Goal: Task Accomplishment & Management: Manage account settings

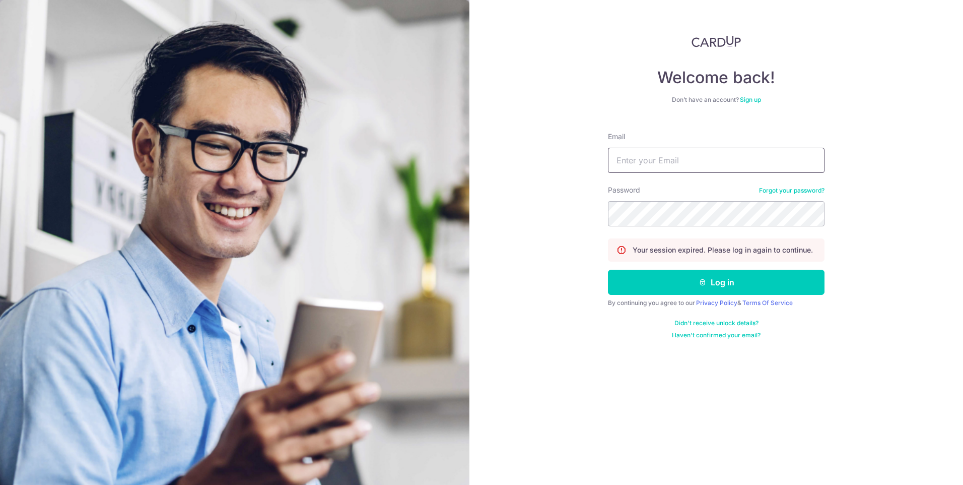
click at [676, 162] on input "Email" at bounding box center [716, 160] width 217 height 25
type input "hsinching1028@gmail.com"
click at [714, 289] on button "Log in" at bounding box center [716, 282] width 217 height 25
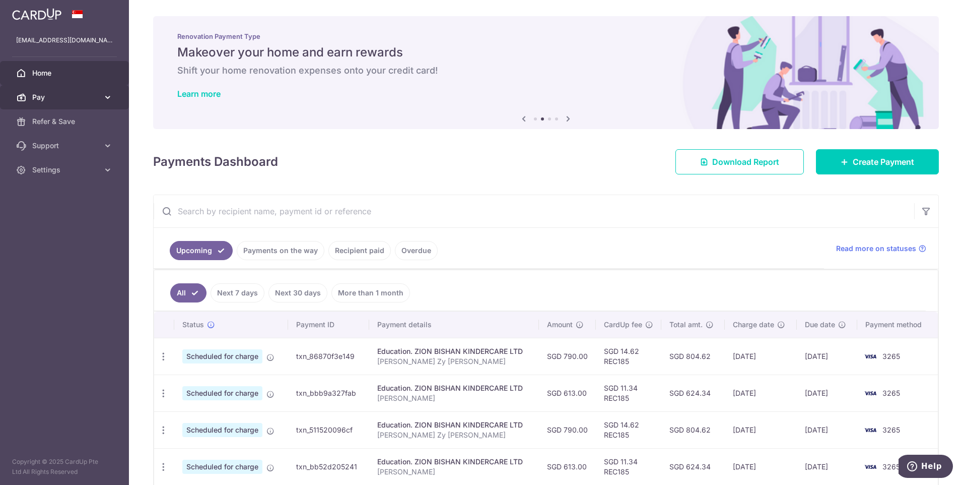
click at [105, 99] on icon at bounding box center [108, 97] width 10 height 10
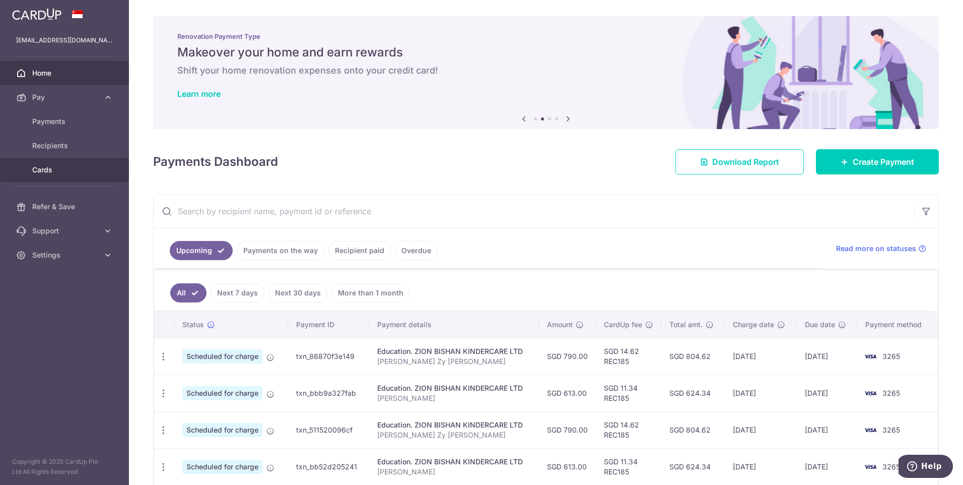
click at [57, 171] on span "Cards" at bounding box center [65, 170] width 66 height 10
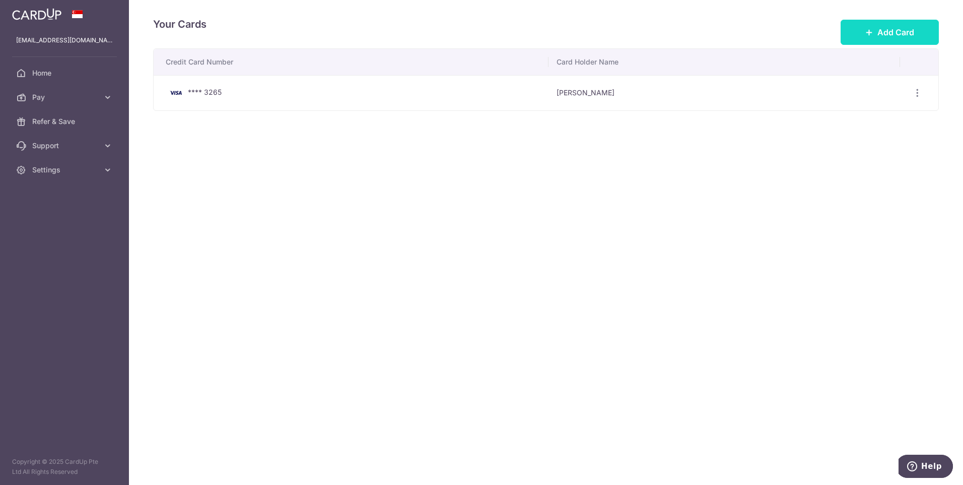
click at [874, 34] on icon at bounding box center [869, 32] width 8 height 8
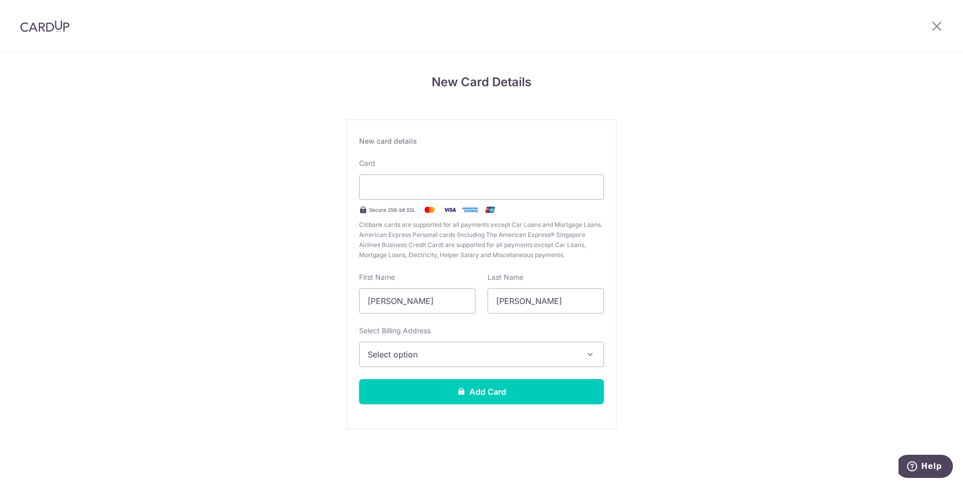
click at [471, 363] on button "Select option" at bounding box center [481, 354] width 245 height 25
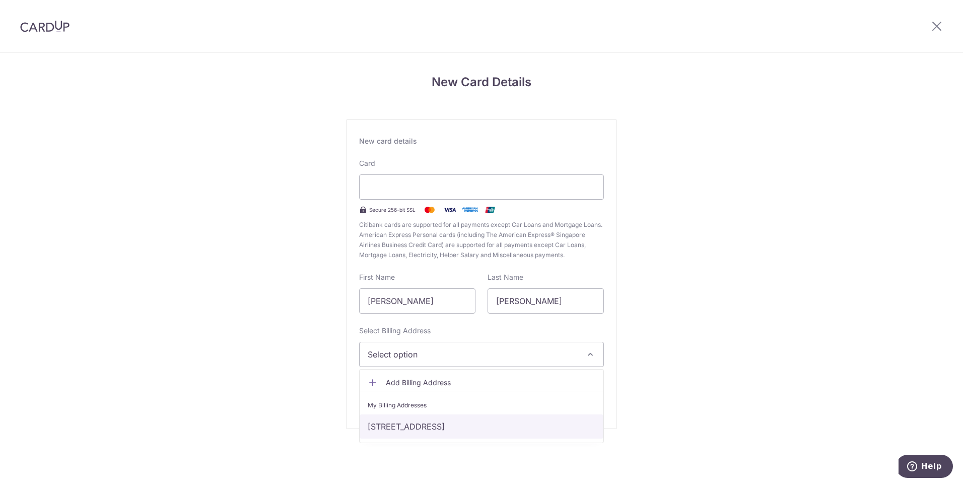
click at [449, 423] on link "128 Bishan Street 12, #04-231, Singapore, Singapore, Singapore-570128" at bounding box center [482, 426] width 244 height 24
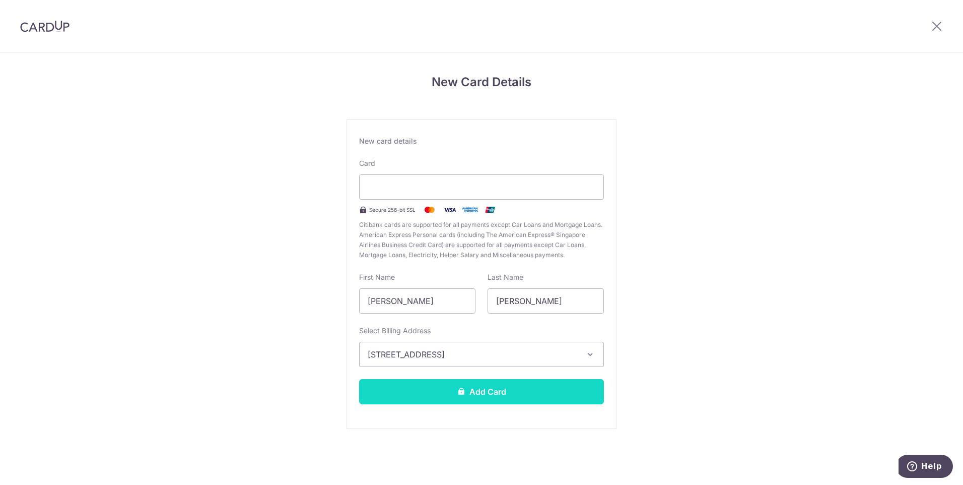
click at [454, 399] on button "Add Card" at bounding box center [481, 391] width 245 height 25
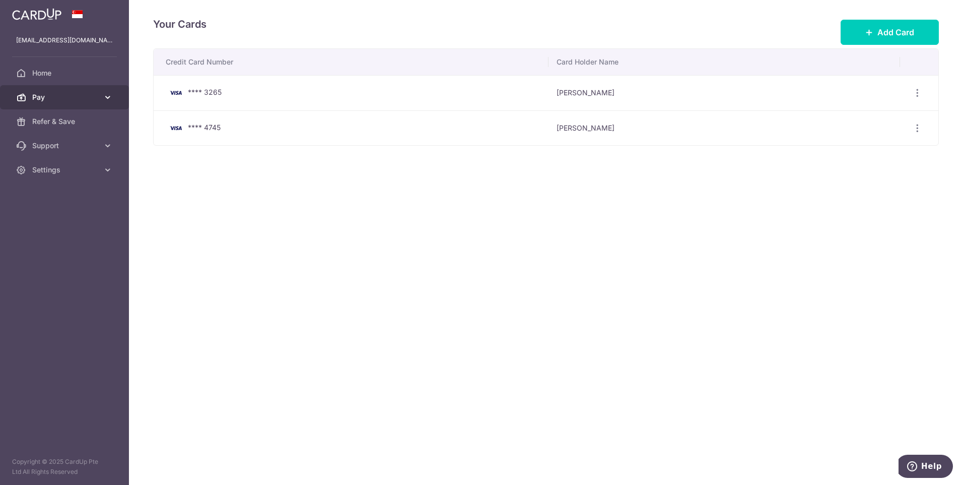
click at [76, 95] on span "Pay" at bounding box center [65, 97] width 66 height 10
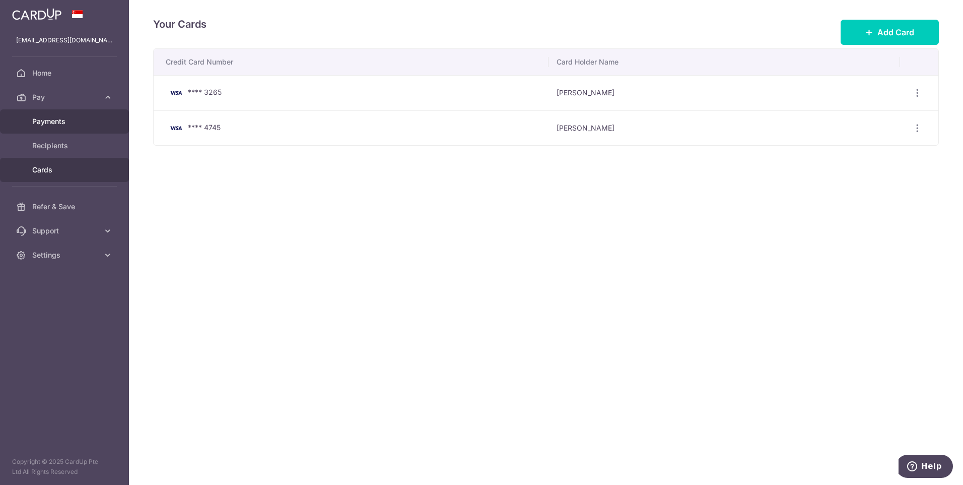
click at [62, 125] on span "Payments" at bounding box center [65, 121] width 66 height 10
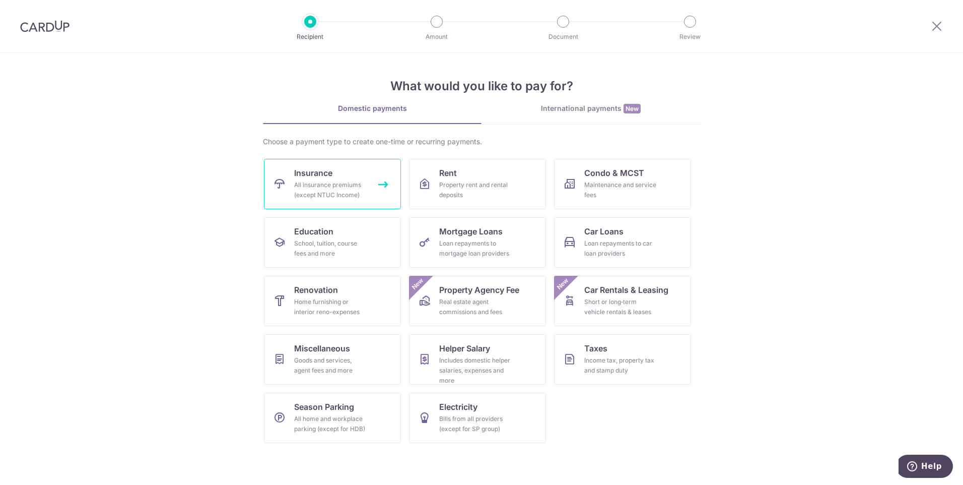
click at [352, 192] on div "All insurance premiums (except NTUC Income)" at bounding box center [330, 190] width 73 height 20
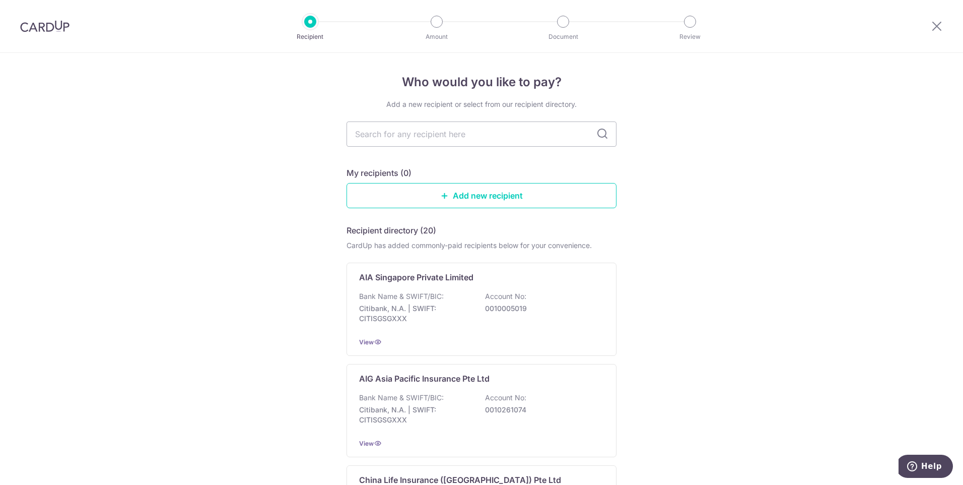
click at [44, 29] on img at bounding box center [44, 26] width 49 height 12
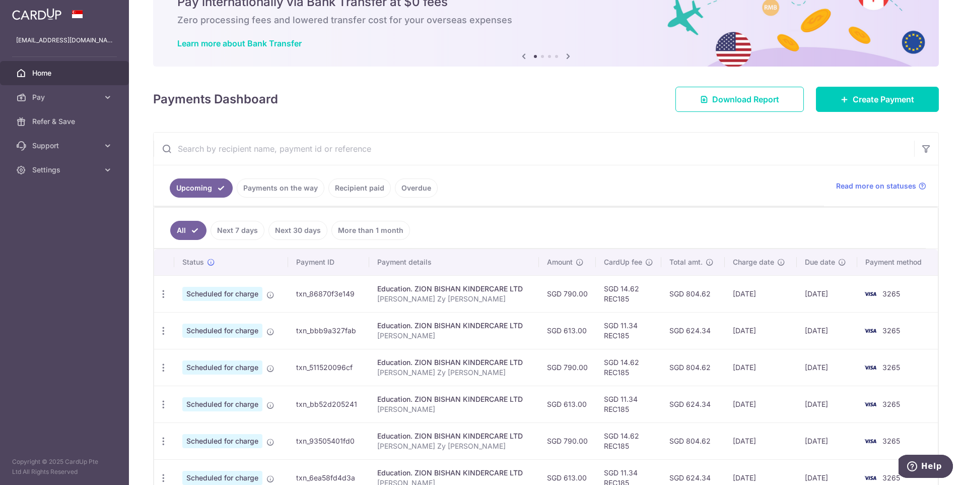
scroll to position [111, 0]
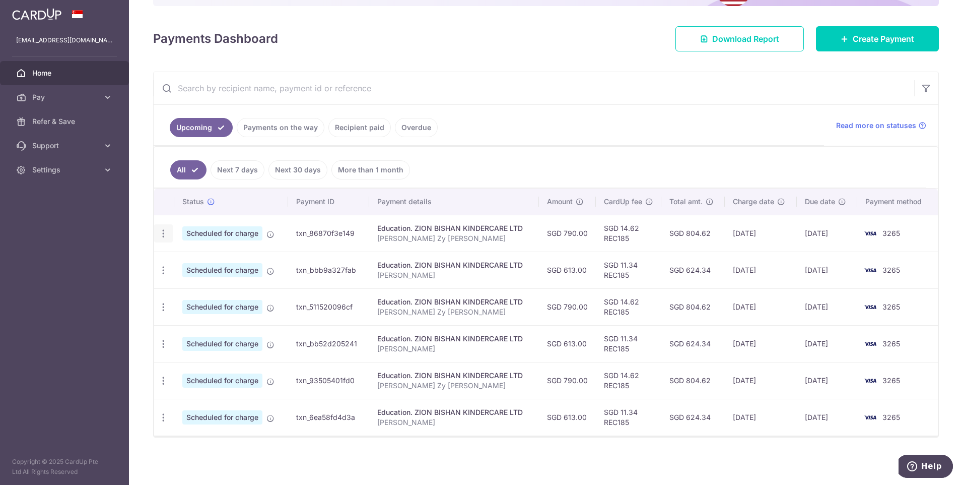
click at [162, 233] on icon "button" at bounding box center [163, 233] width 11 height 11
click at [198, 263] on span "Update payment" at bounding box center [217, 261] width 69 height 12
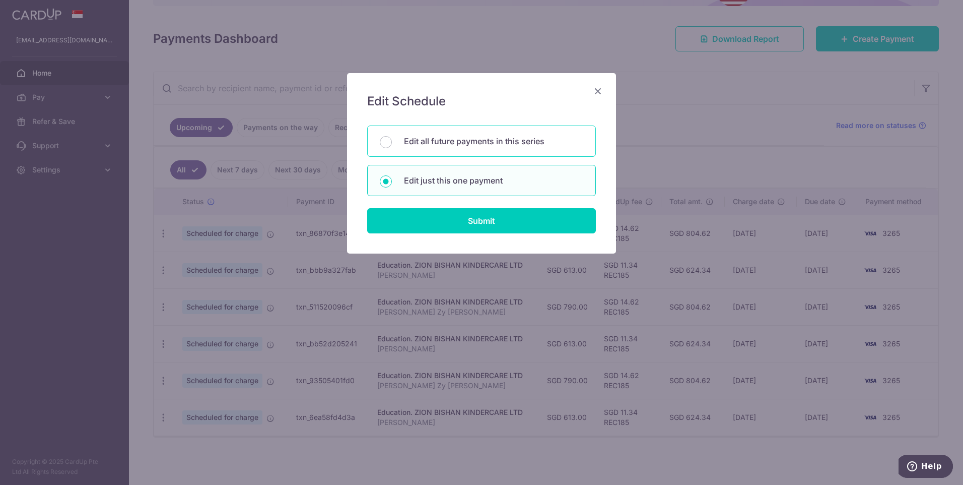
click at [430, 144] on p "Edit all future payments in this series" at bounding box center [493, 141] width 179 height 12
click at [392, 144] on input "Edit all future payments in this series" at bounding box center [386, 142] width 12 height 12
radio input "true"
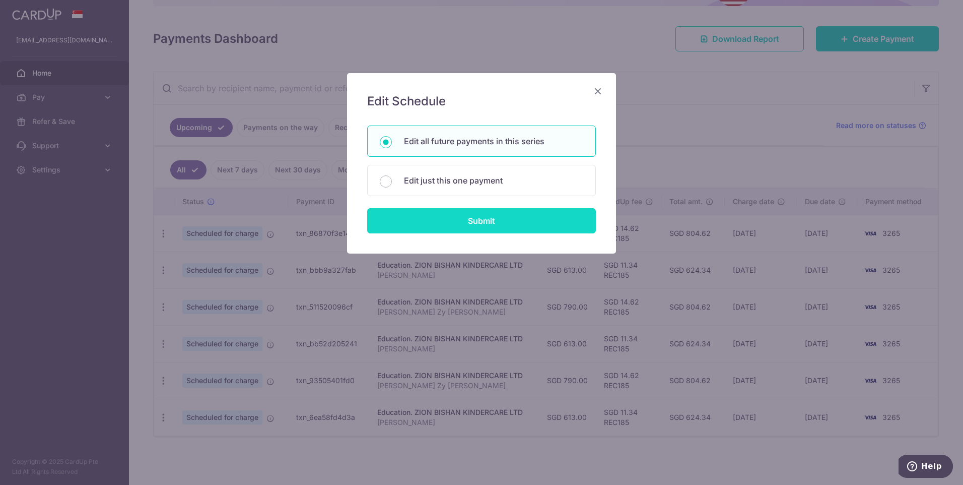
click at [459, 219] on input "Submit" at bounding box center [481, 220] width 229 height 25
radio input "true"
type input "790.00"
type input "Lim Zy Xuan"
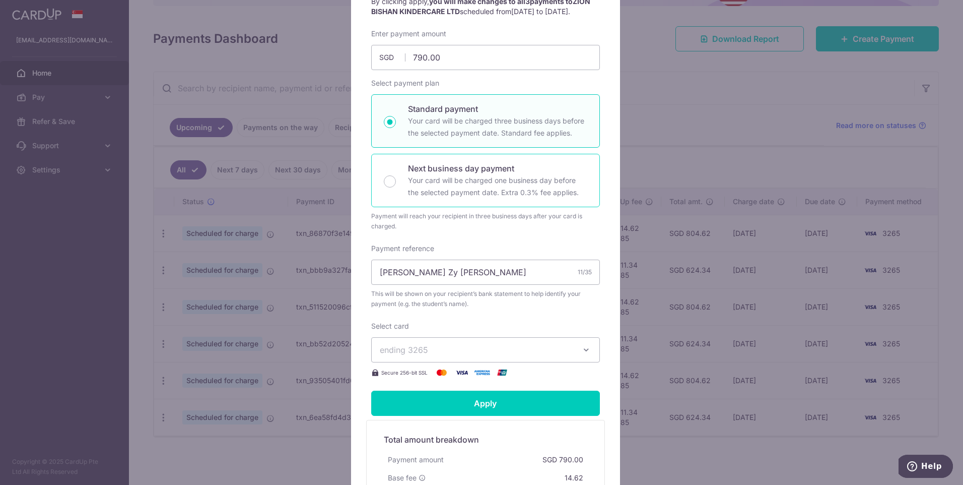
scroll to position [151, 0]
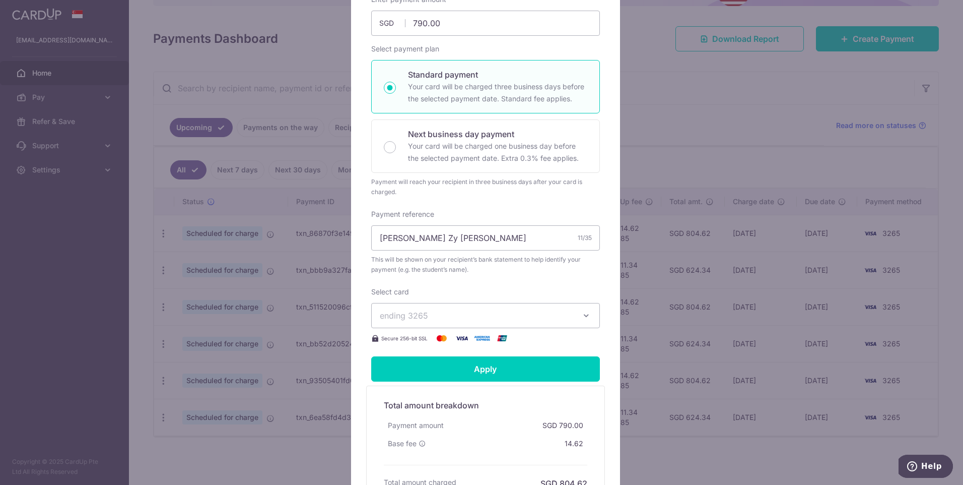
click at [437, 318] on button "ending 3265" at bounding box center [485, 315] width 229 height 25
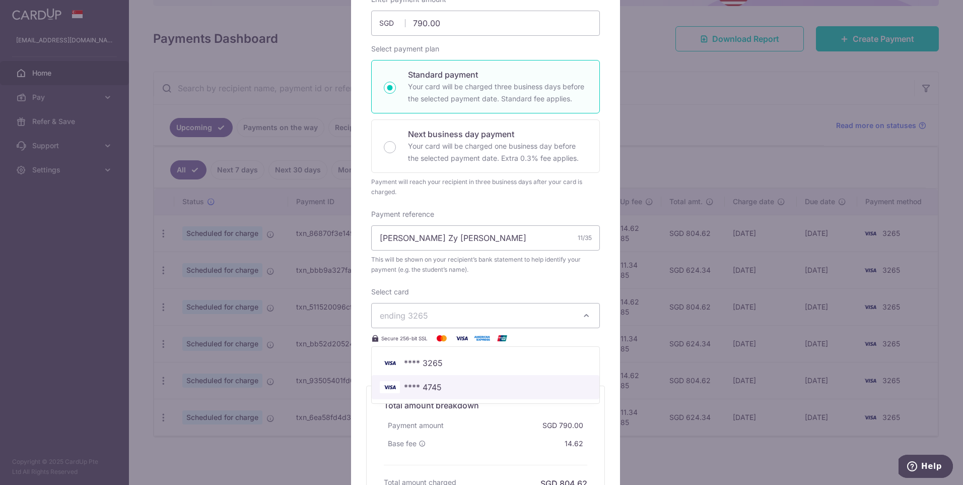
click at [432, 393] on span "**** 4745" at bounding box center [423, 387] width 38 height 12
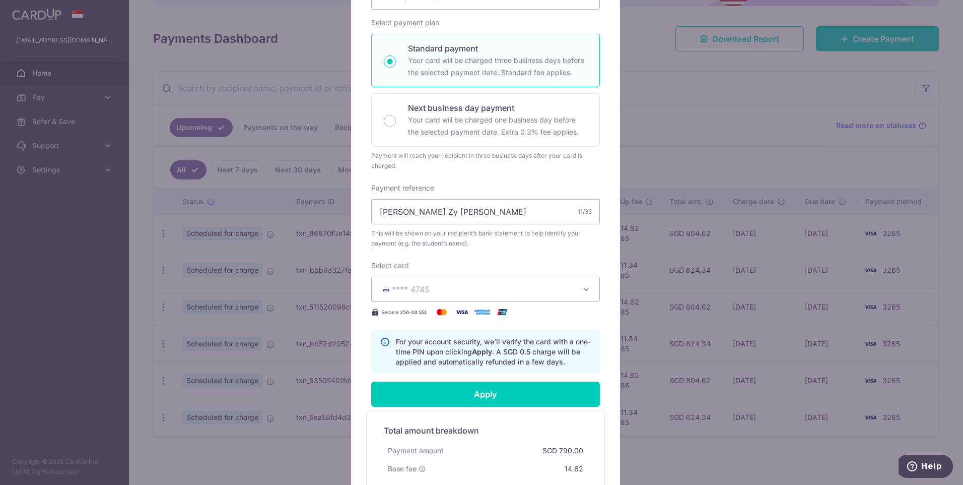
scroll to position [202, 0]
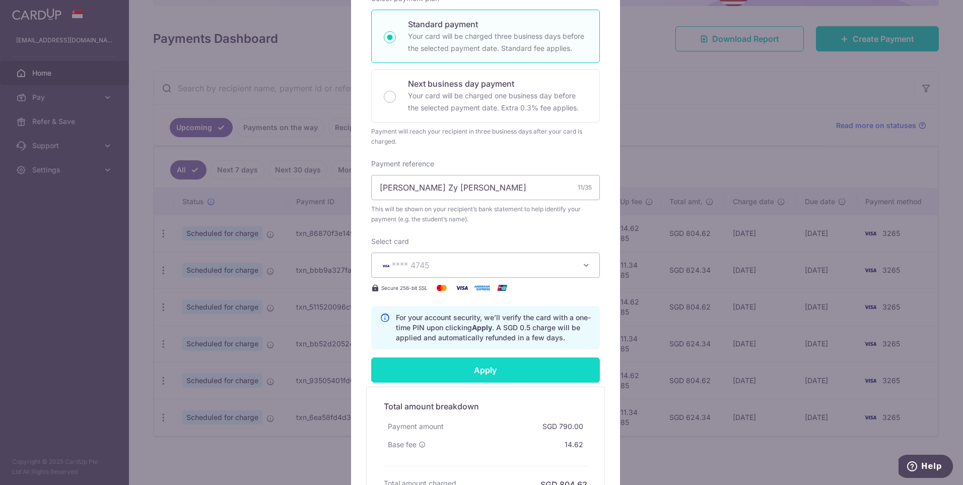
click at [439, 382] on input "Apply" at bounding box center [485, 369] width 229 height 25
type input "Successfully Applied"
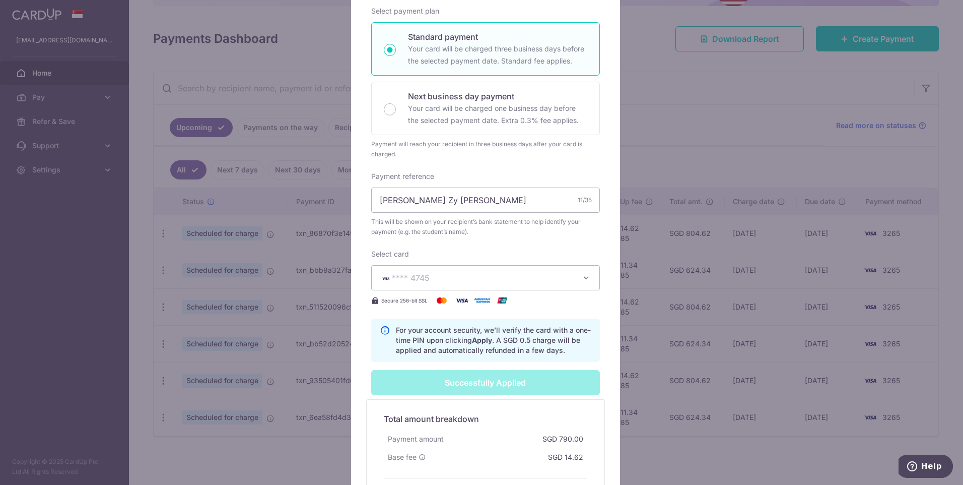
scroll to position [66, 0]
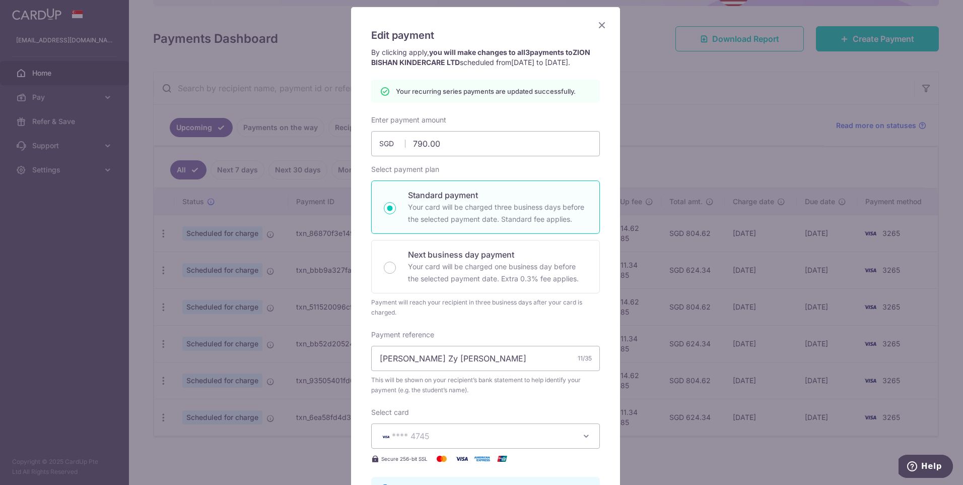
click at [600, 23] on icon "Close" at bounding box center [602, 25] width 12 height 13
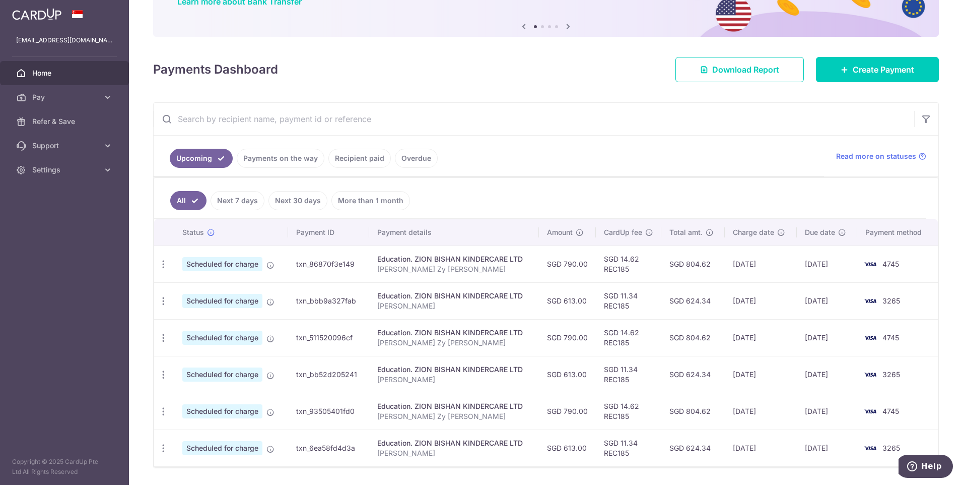
scroll to position [101, 0]
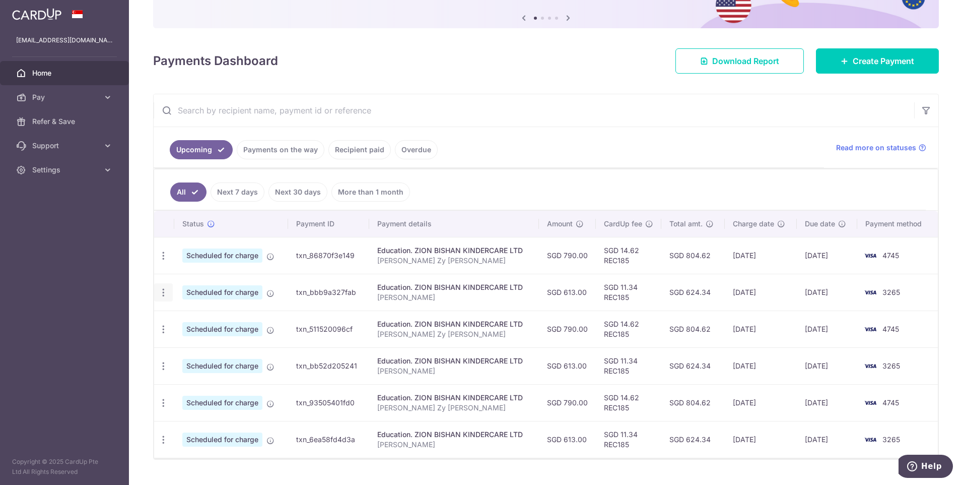
click at [163, 295] on icon "button" at bounding box center [163, 292] width 11 height 11
click at [199, 319] on span "Update payment" at bounding box center [217, 320] width 69 height 12
radio input "true"
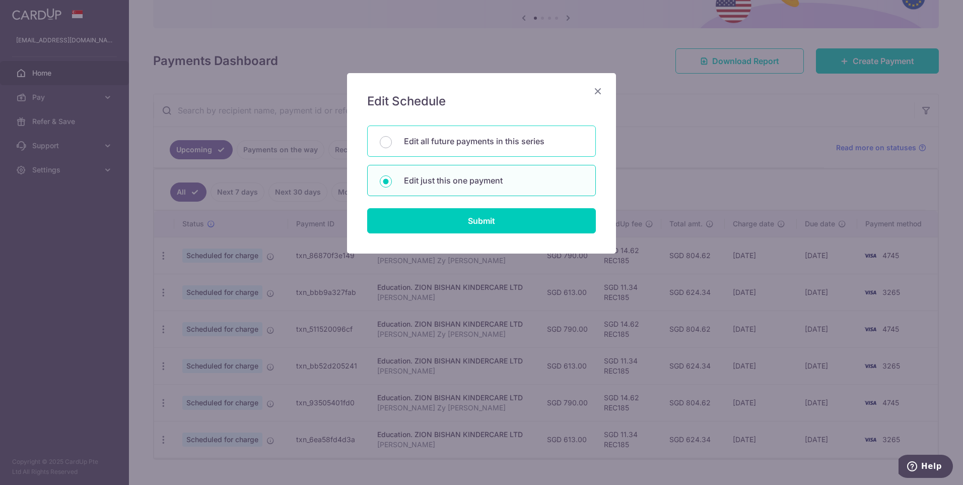
click at [446, 141] on p "Edit all future payments in this series" at bounding box center [493, 141] width 179 height 12
click at [392, 141] on input "Edit all future payments in this series" at bounding box center [386, 142] width 12 height 12
radio input "true"
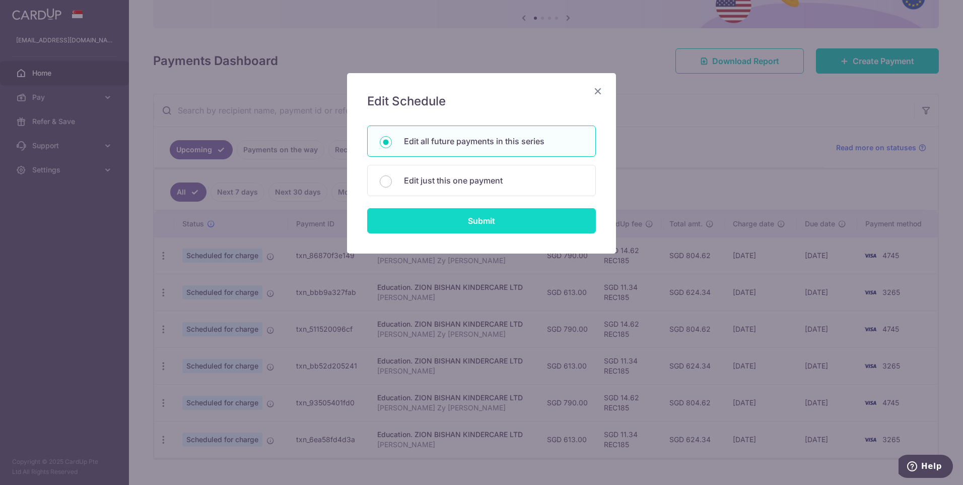
click at [463, 221] on input "Submit" at bounding box center [481, 220] width 229 height 25
radio input "true"
type input "613.00"
type input "Lim Zy Shi"
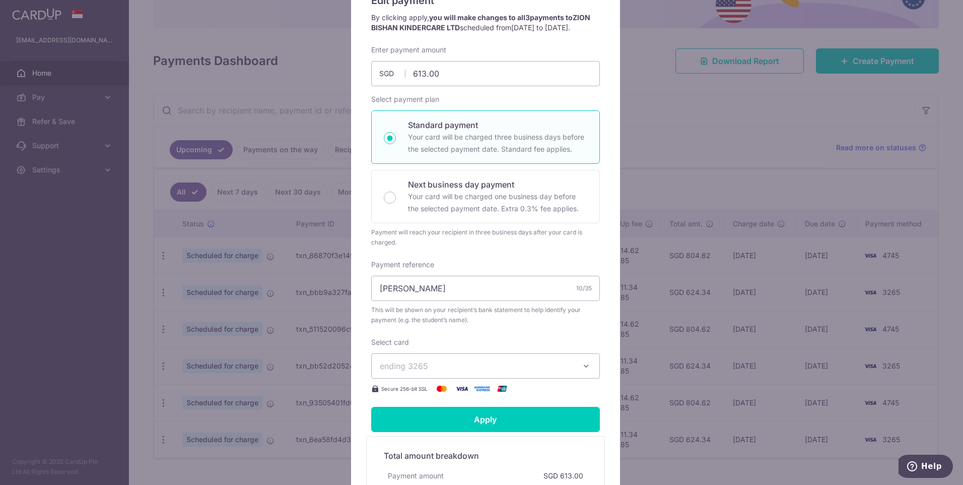
click at [441, 378] on button "ending 3265" at bounding box center [485, 365] width 229 height 25
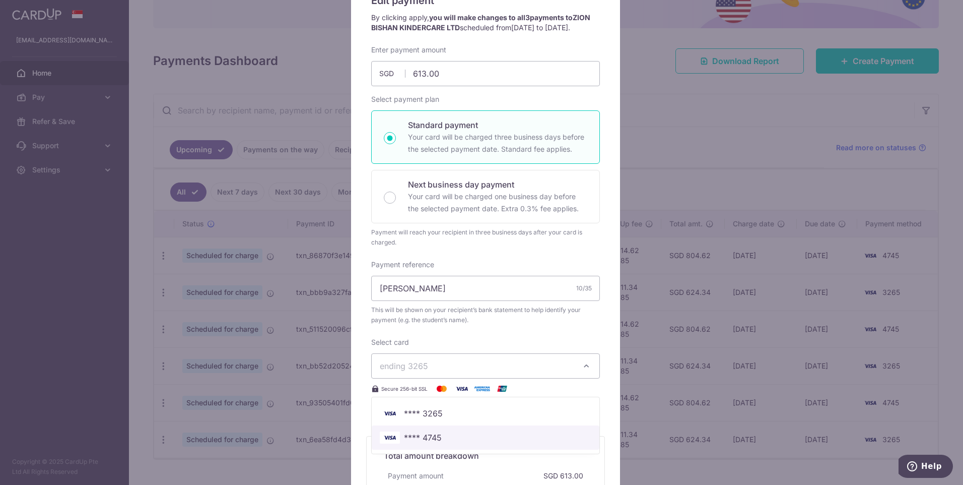
click at [438, 443] on span "**** 4745" at bounding box center [486, 437] width 212 height 12
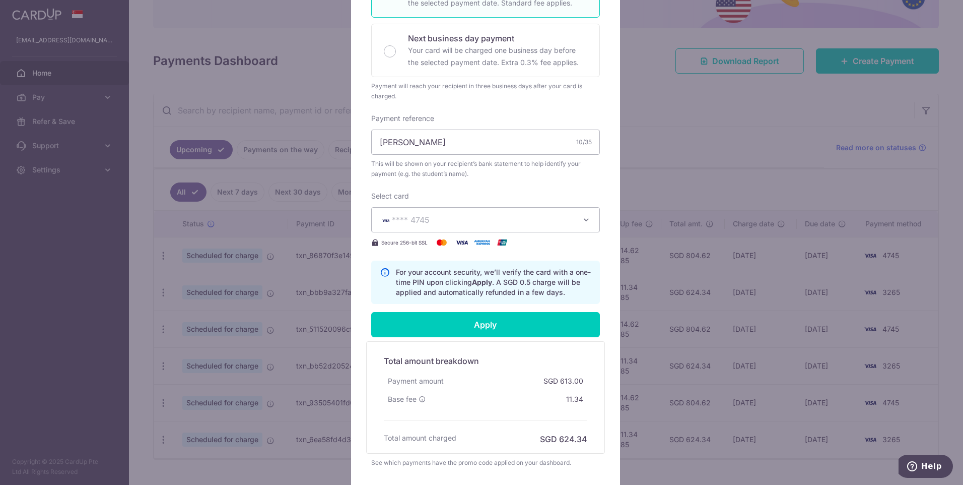
scroll to position [252, 0]
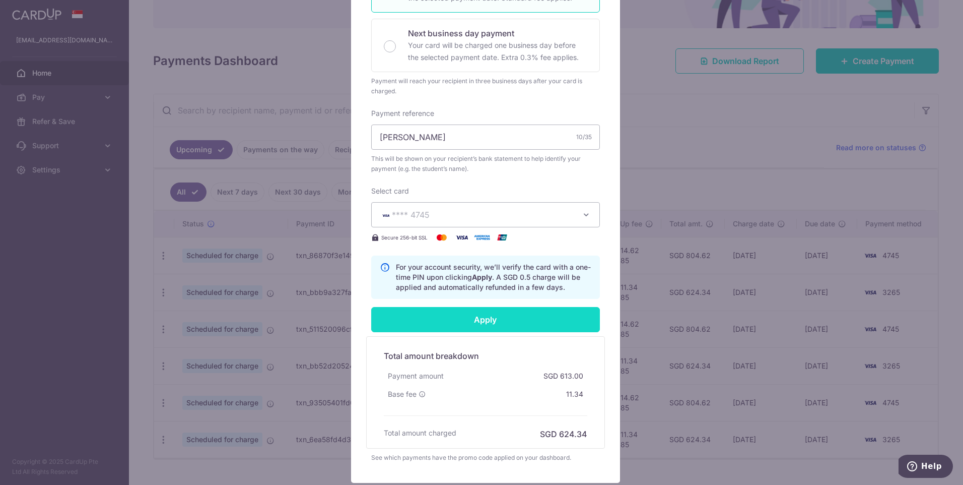
click at [481, 332] on input "Apply" at bounding box center [485, 319] width 229 height 25
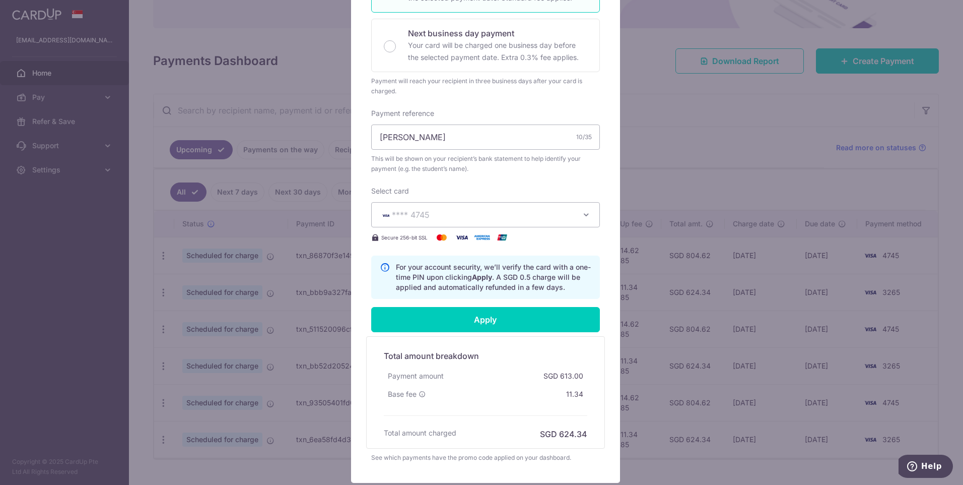
type input "Successfully Applied"
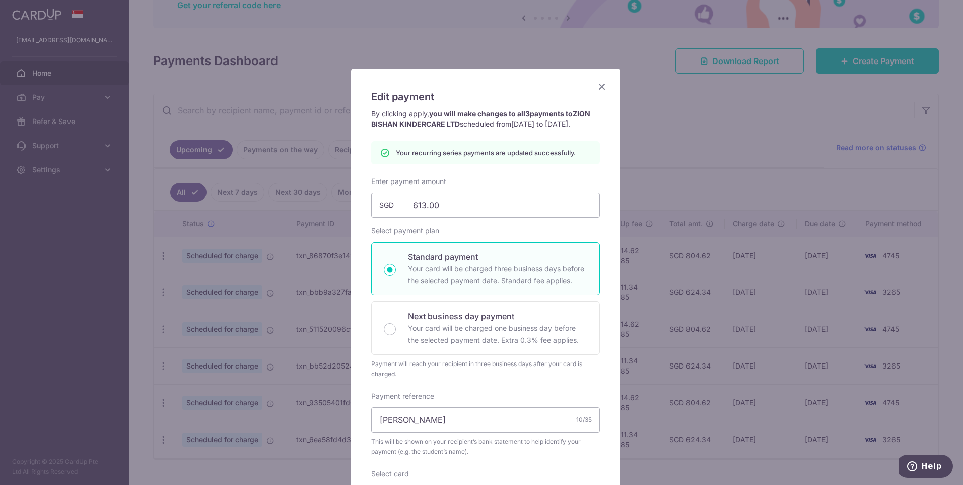
scroll to position [0, 0]
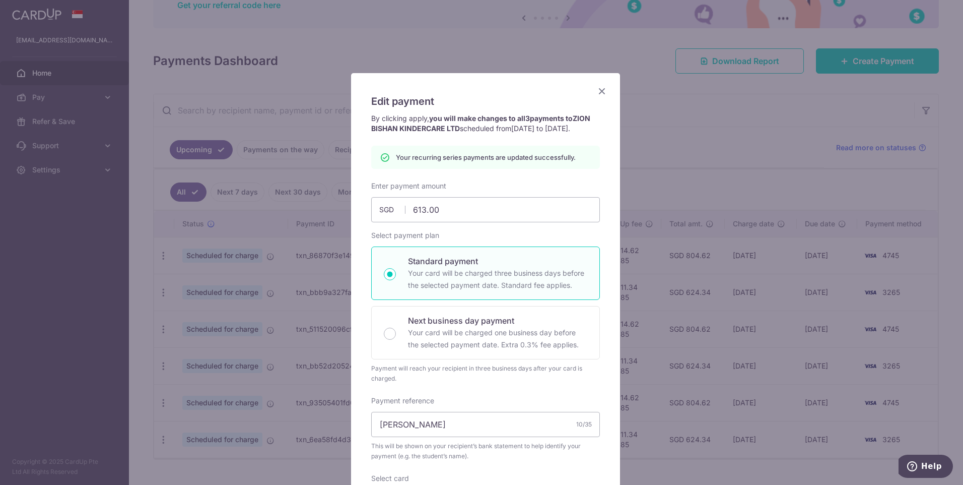
click at [600, 95] on icon "Close" at bounding box center [602, 91] width 12 height 13
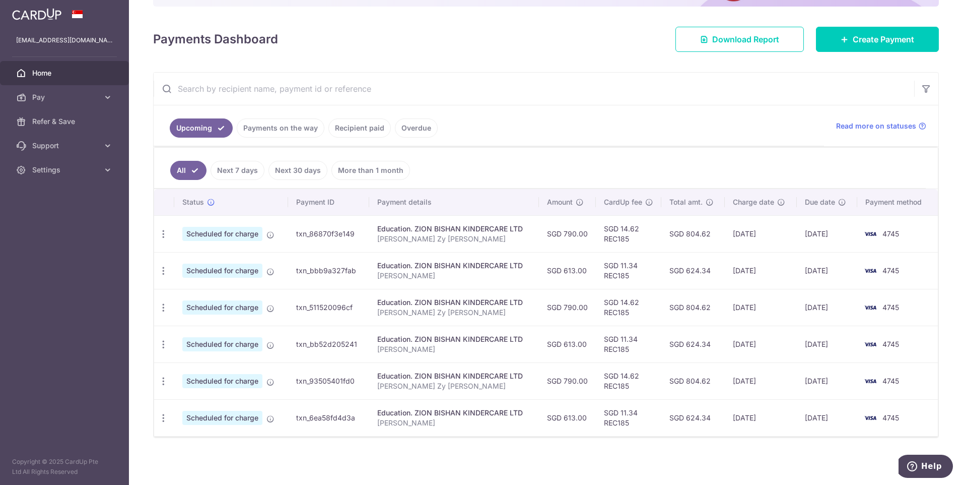
scroll to position [123, 0]
